Goal: Transaction & Acquisition: Purchase product/service

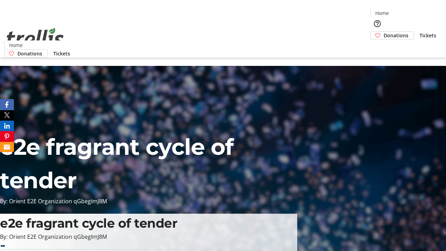
click at [420, 32] on span "Tickets" at bounding box center [428, 35] width 17 height 7
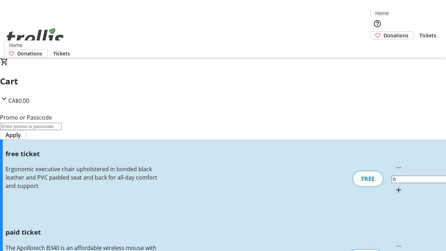
type input "1"
type input "FREE"
